Goal: Task Accomplishment & Management: Manage account settings

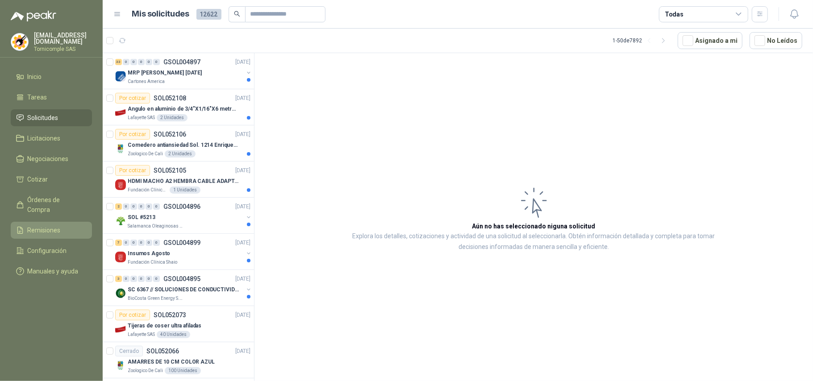
click at [49, 225] on span "Remisiones" at bounding box center [44, 230] width 33 height 10
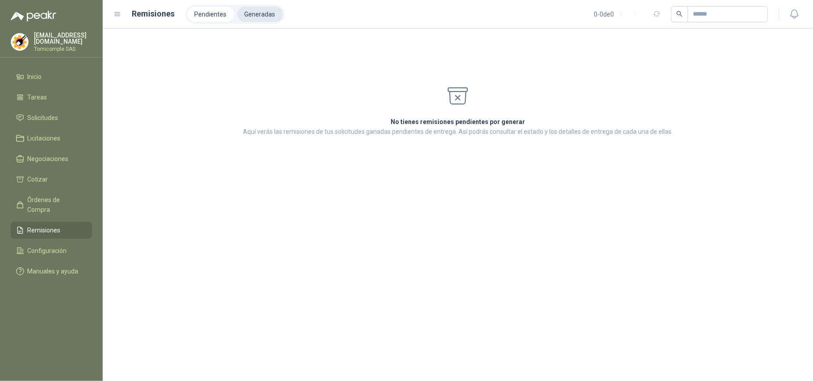
click at [265, 13] on li "Generadas" at bounding box center [259, 14] width 45 height 15
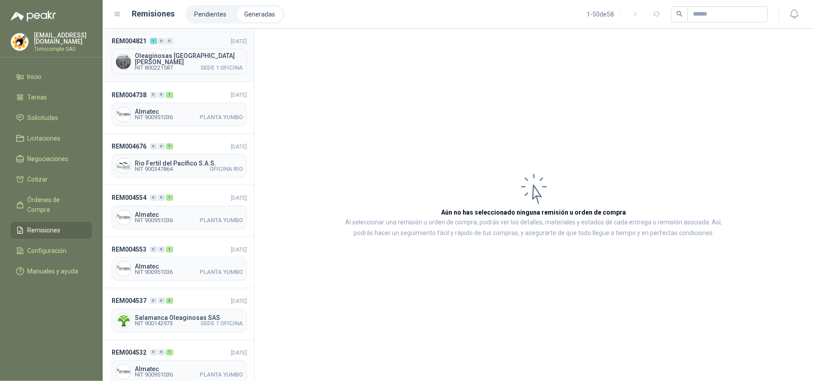
click at [214, 55] on span "Oleaginosas [GEOGRAPHIC_DATA][PERSON_NAME]" at bounding box center [189, 59] width 108 height 12
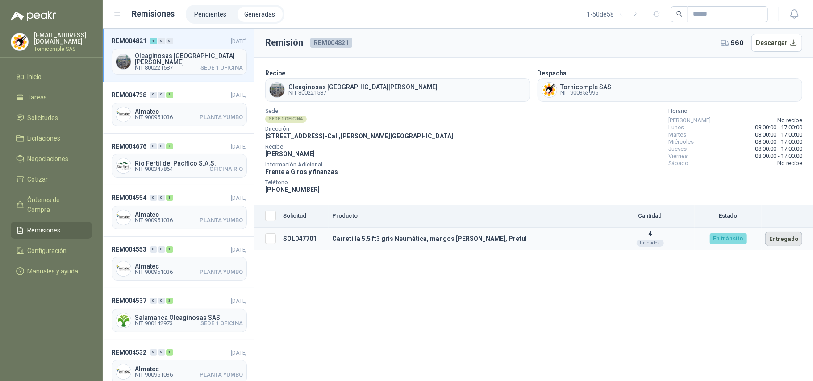
click at [789, 234] on button "Entregado" at bounding box center [783, 239] width 37 height 15
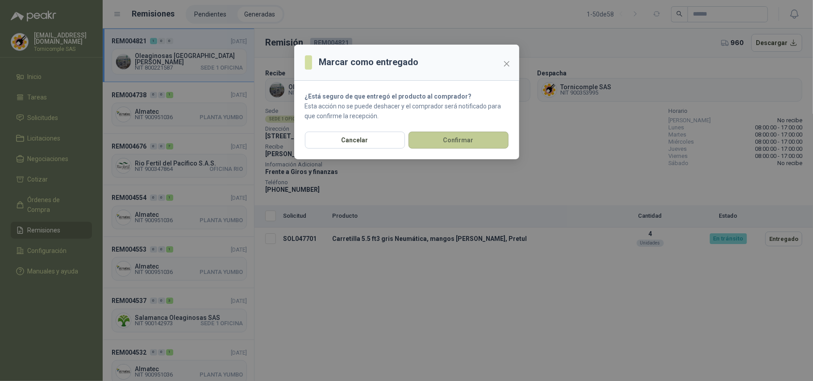
click at [453, 138] on button "Confirmar" at bounding box center [458, 140] width 100 height 17
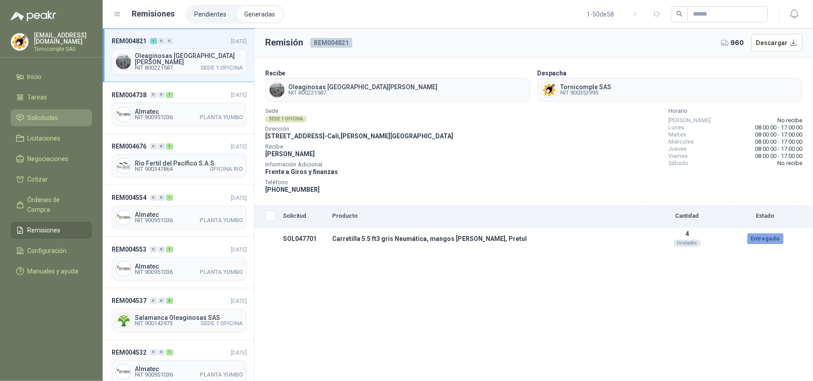
click at [53, 115] on span "Solicitudes" at bounding box center [43, 118] width 31 height 10
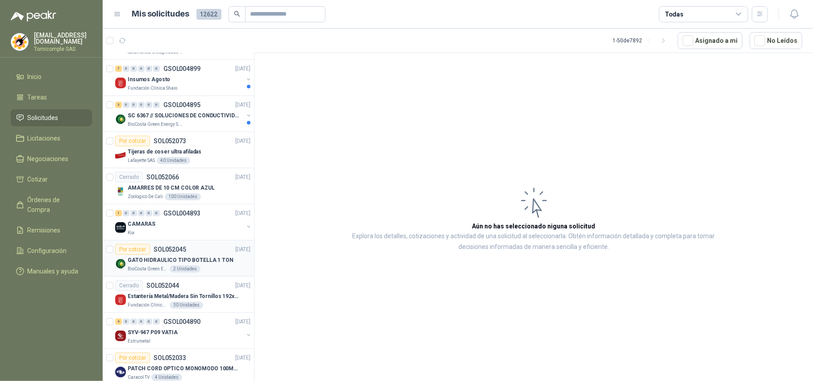
scroll to position [179, 0]
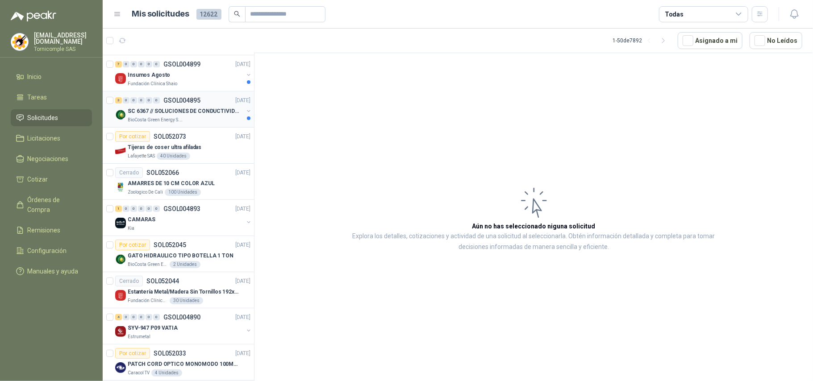
click at [203, 115] on p "SC 6367 // SOLUCIONES DE CONDUCTIVIDAD" at bounding box center [183, 111] width 111 height 8
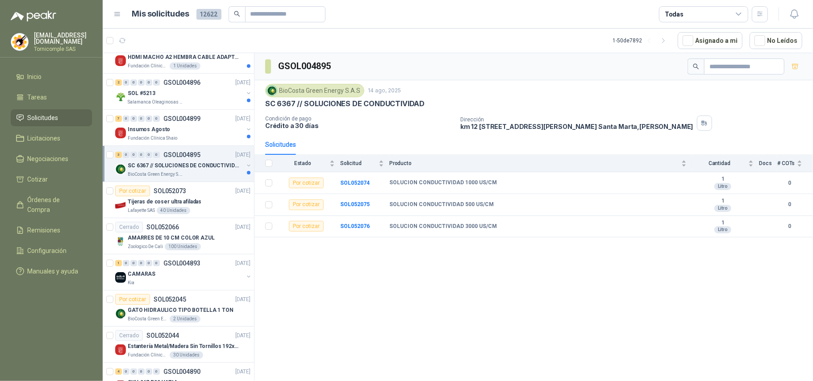
scroll to position [119, 0]
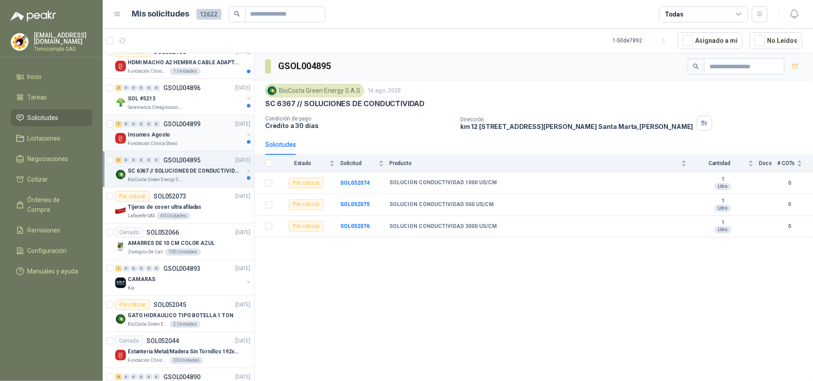
click at [196, 139] on div "Insumos Agosto" at bounding box center [186, 134] width 116 height 11
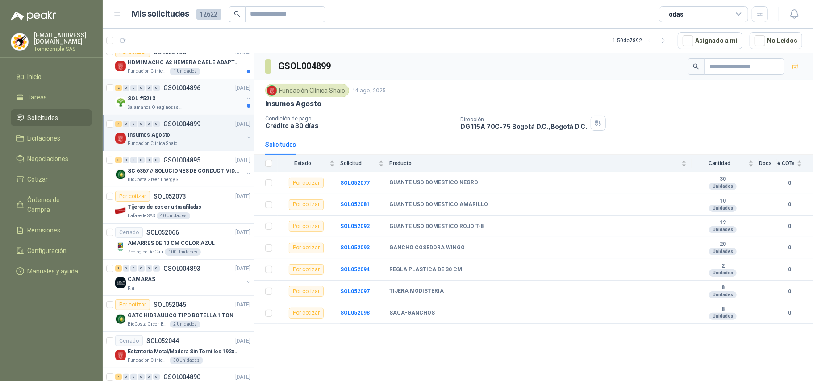
click at [209, 101] on div "SOL #5213" at bounding box center [186, 98] width 116 height 11
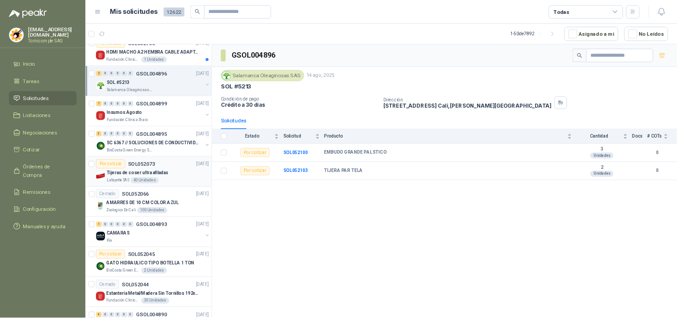
scroll to position [59, 0]
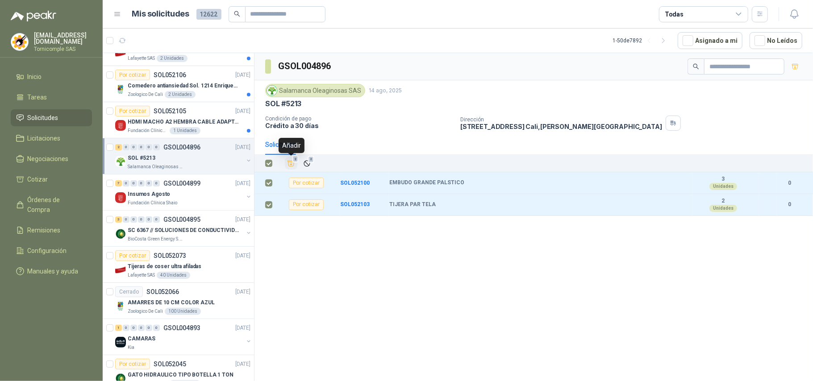
click at [289, 167] on icon "Añadir" at bounding box center [291, 163] width 8 height 8
click at [190, 126] on p "HDMI MACHO A2 HEMBRA CABLE ADAPTADOR CONVERTIDOR FOR MONIT" at bounding box center [183, 122] width 111 height 8
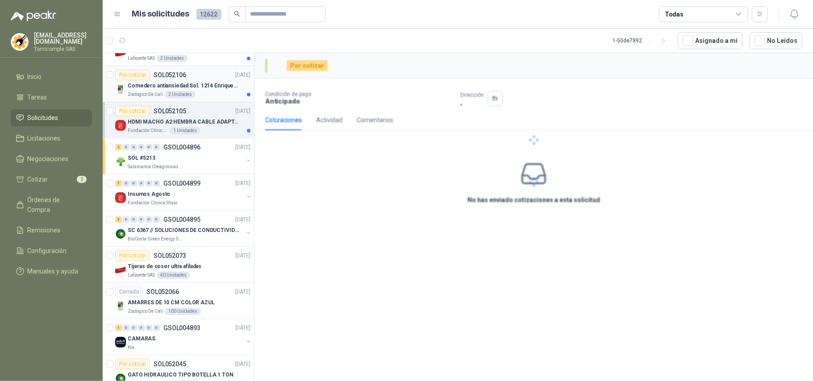
click at [204, 91] on div "Zoologico De Cali 2 Unidades" at bounding box center [189, 94] width 123 height 7
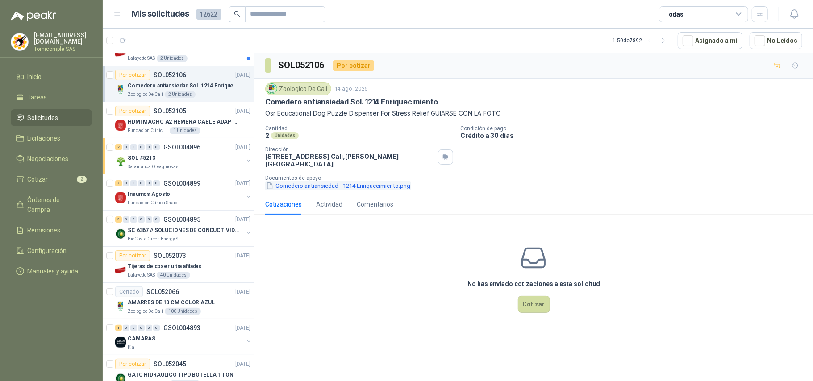
click at [320, 183] on button "Comedero antiansiedad - 1214 Enriquecimiento.png" at bounding box center [338, 185] width 146 height 9
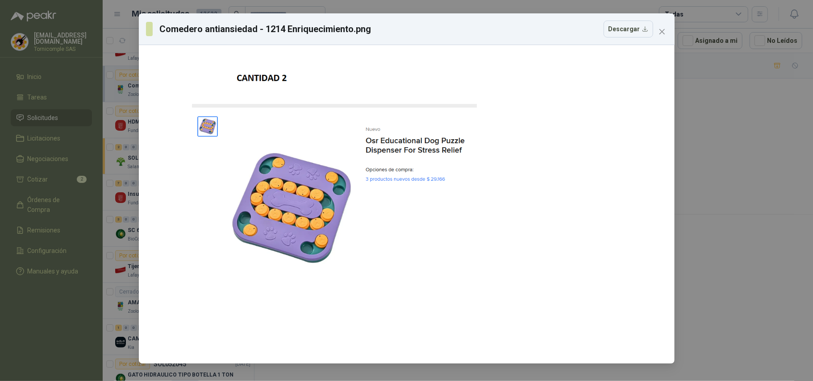
click at [654, 31] on div "Comedero antiansiedad - 1214 Enriquecimiento.png Descargar" at bounding box center [406, 29] width 521 height 17
click at [664, 34] on icon "close" at bounding box center [661, 31] width 7 height 7
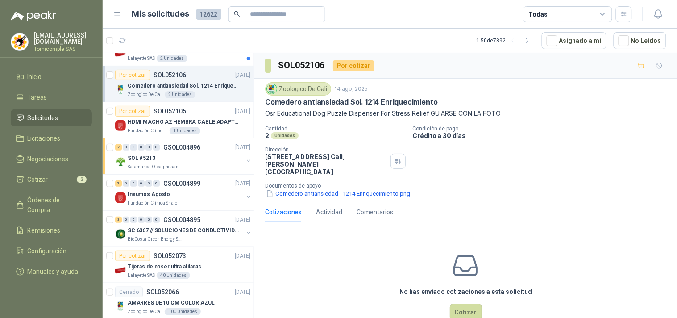
scroll to position [59, 0]
drag, startPoint x: 799, startPoint y: 0, endPoint x: 365, endPoint y: 213, distance: 483.4
click at [365, 213] on div "Comentarios" at bounding box center [375, 212] width 37 height 21
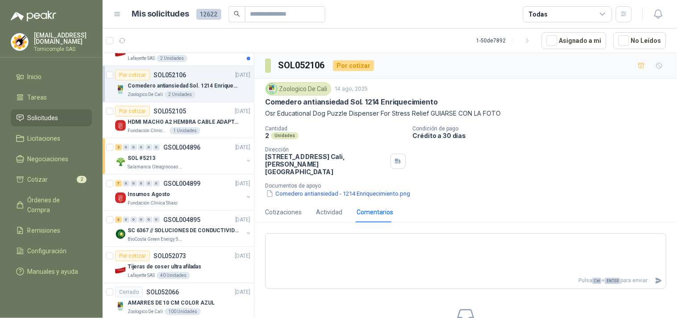
click at [560, 153] on div "Cantidad 2 Unidades Condición de pago Crédito a 30 [PERSON_NAME] Dirección [STR…" at bounding box center [465, 161] width 401 height 73
click at [319, 189] on button "Comedero antiansiedad - 1214 Enriquecimiento.png" at bounding box center [338, 193] width 146 height 9
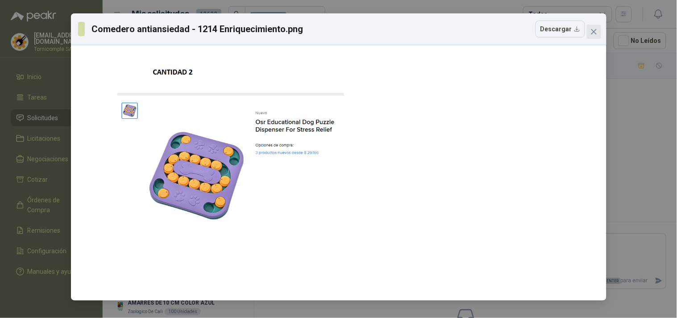
click at [598, 32] on span "Close" at bounding box center [594, 31] width 14 height 7
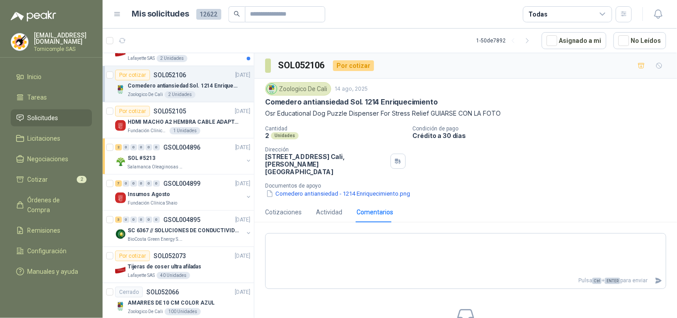
scroll to position [0, 0]
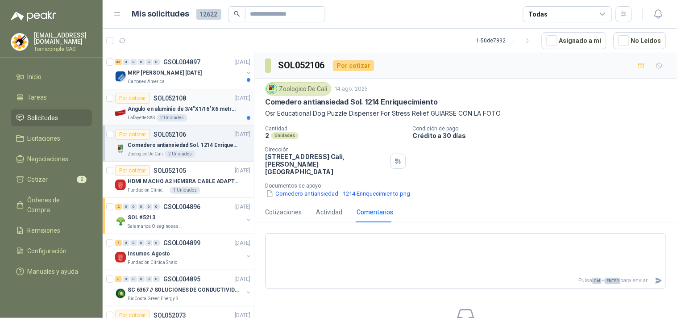
click at [204, 109] on p "Angulo en aluminio de 3/4"X1/16"X6 metros color Anolok" at bounding box center [183, 109] width 111 height 8
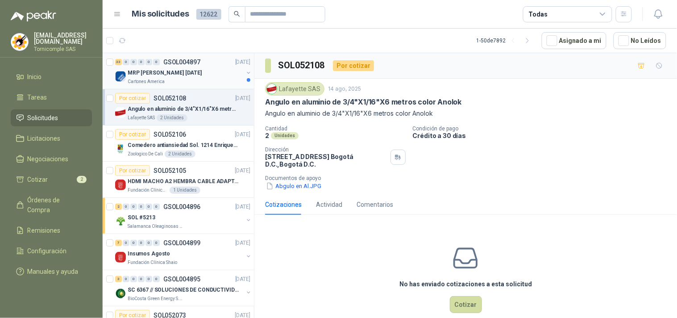
click at [199, 61] on p "GSOL004897" at bounding box center [181, 62] width 37 height 6
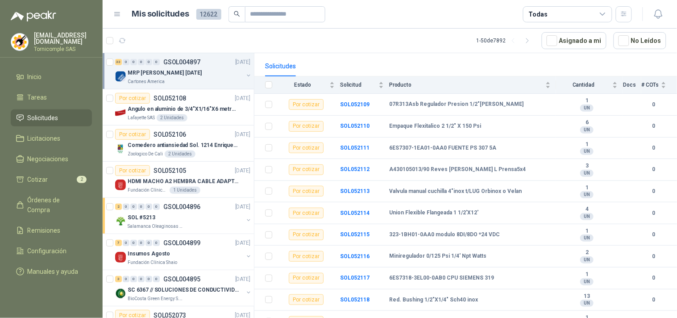
scroll to position [149, 0]
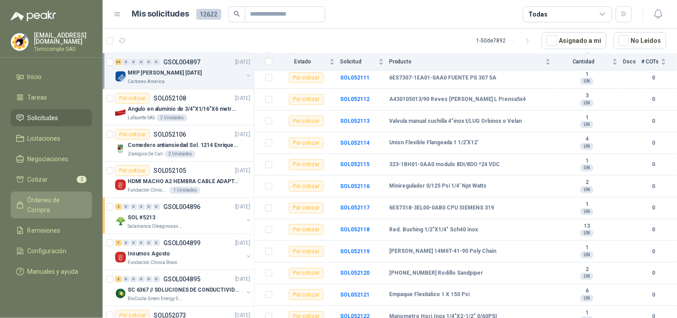
click at [47, 199] on span "Órdenes de Compra" at bounding box center [56, 205] width 56 height 20
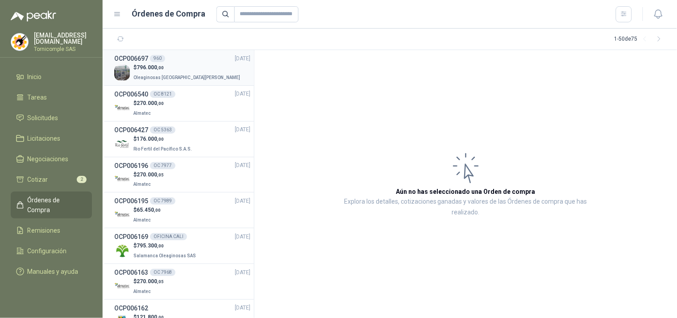
click at [146, 65] on span "796.000 ,00" at bounding box center [150, 67] width 27 height 6
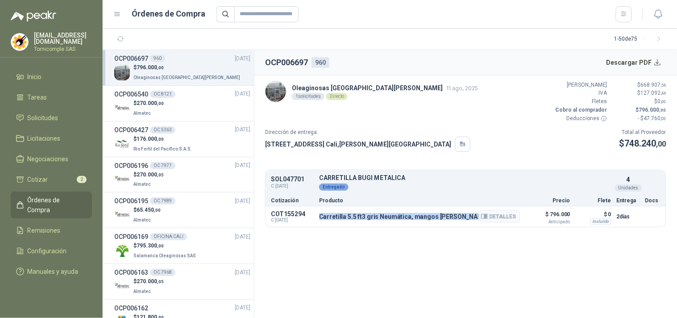
drag, startPoint x: 319, startPoint y: 217, endPoint x: 474, endPoint y: 215, distance: 154.4
click at [474, 215] on p "Carretilla 5.5 ft3 gris Neumática, mangos [PERSON_NAME], Pretul" at bounding box center [414, 216] width 191 height 7
click at [433, 251] on section "OCP006697 960 Descargar PDF Oleaginosas [GEOGRAPHIC_DATA][PERSON_NAME] 11 ago, …" at bounding box center [465, 184] width 423 height 268
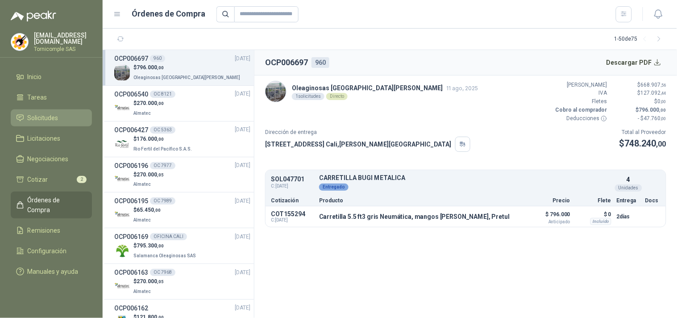
click at [56, 109] on link "Solicitudes" at bounding box center [51, 117] width 81 height 17
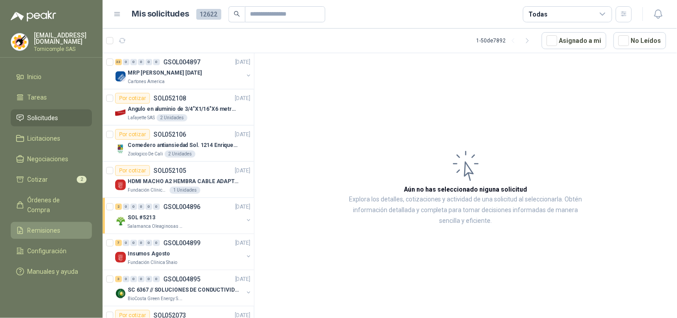
click at [60, 225] on li "Remisiones" at bounding box center [51, 230] width 71 height 10
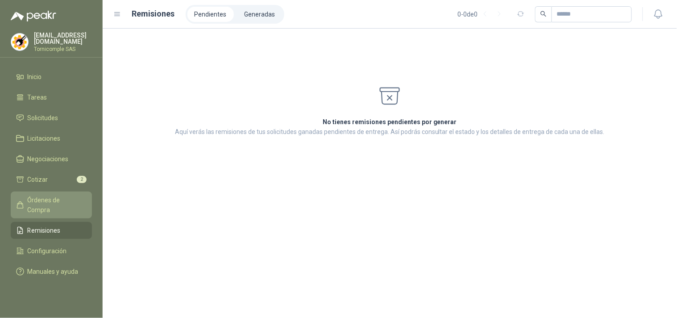
click at [56, 200] on span "Órdenes de Compra" at bounding box center [56, 205] width 56 height 20
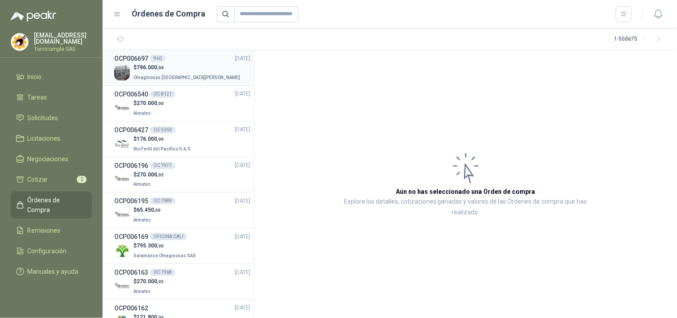
click at [171, 63] on p "$ 796.000 ,00" at bounding box center [187, 67] width 108 height 8
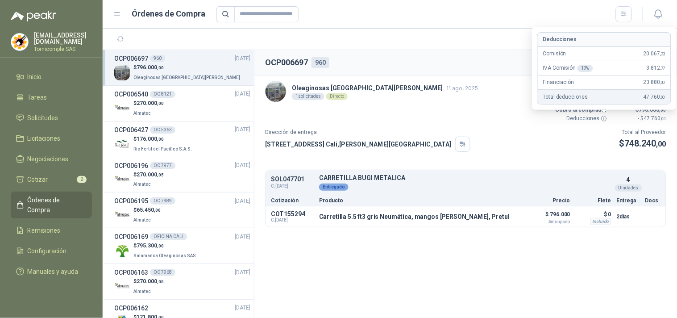
click at [606, 120] on icon at bounding box center [604, 118] width 5 height 5
